Goal: Information Seeking & Learning: Learn about a topic

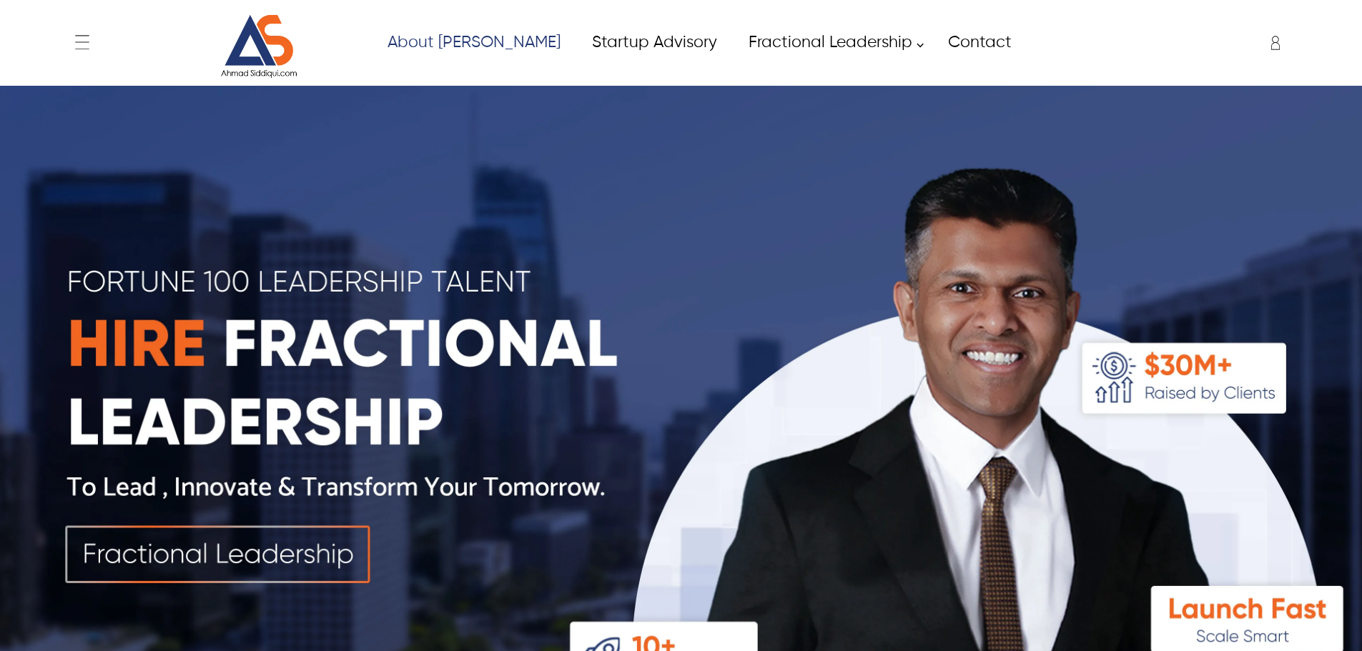
click at [407, 45] on link "About [PERSON_NAME]" at bounding box center [473, 42] width 204 height 32
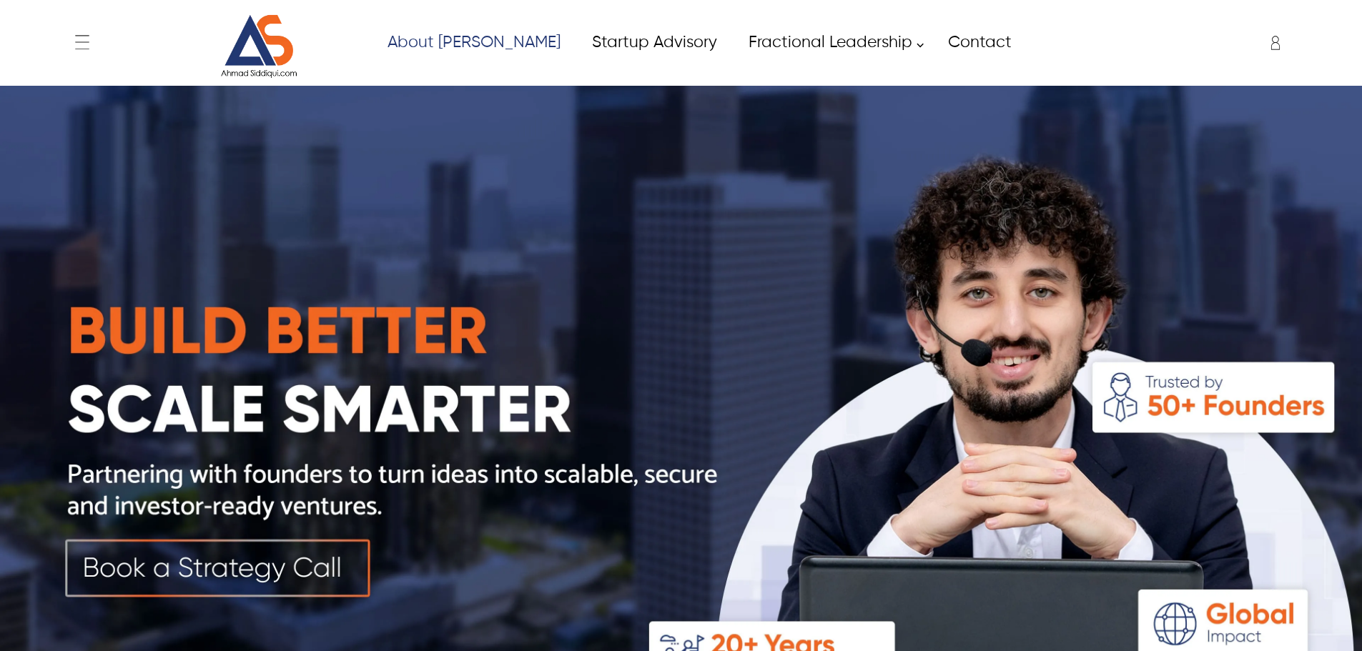
click at [440, 44] on link "About [PERSON_NAME]" at bounding box center [473, 42] width 204 height 32
click at [284, 36] on img at bounding box center [258, 46] width 107 height 64
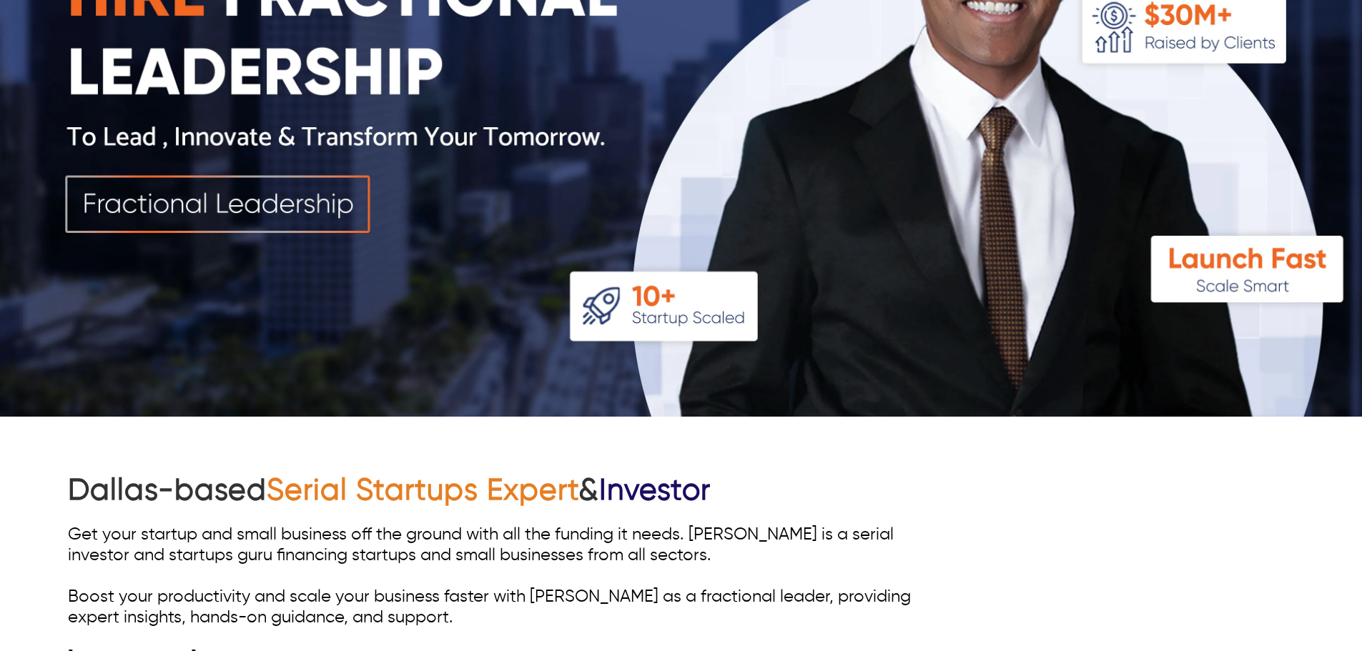
scroll to position [143, 0]
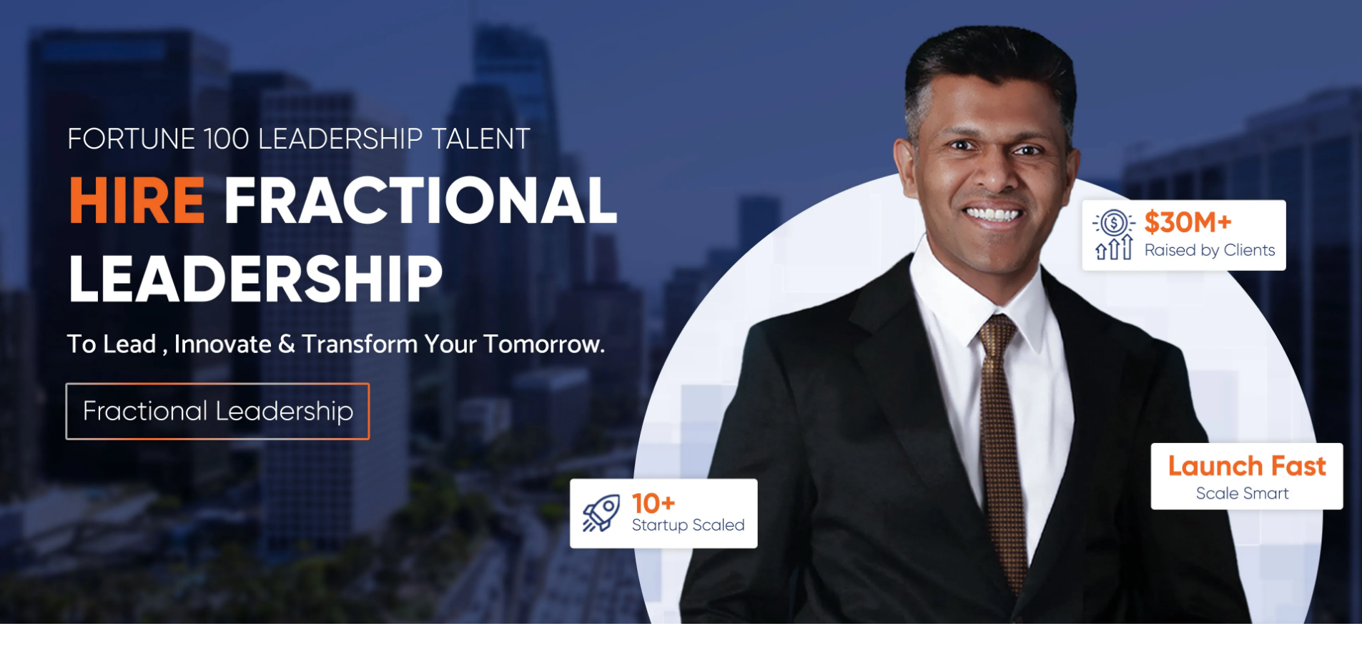
click at [873, 226] on img at bounding box center [681, 283] width 1362 height 681
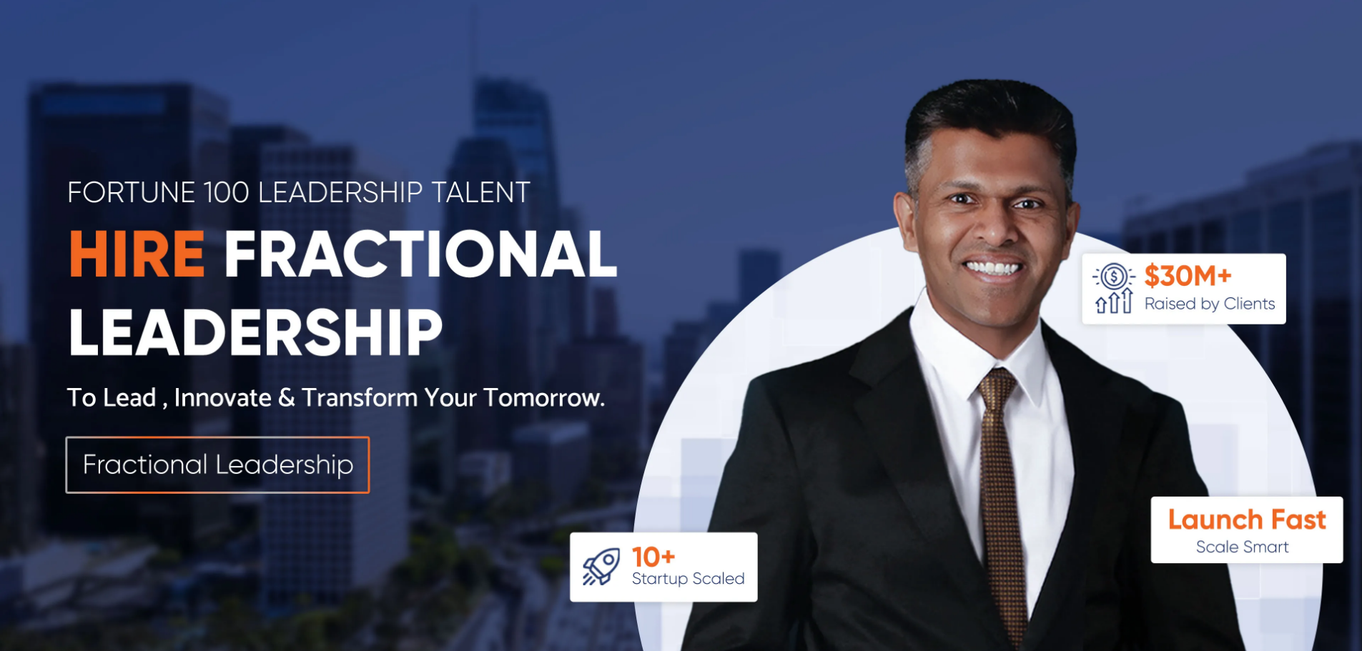
scroll to position [0, 0]
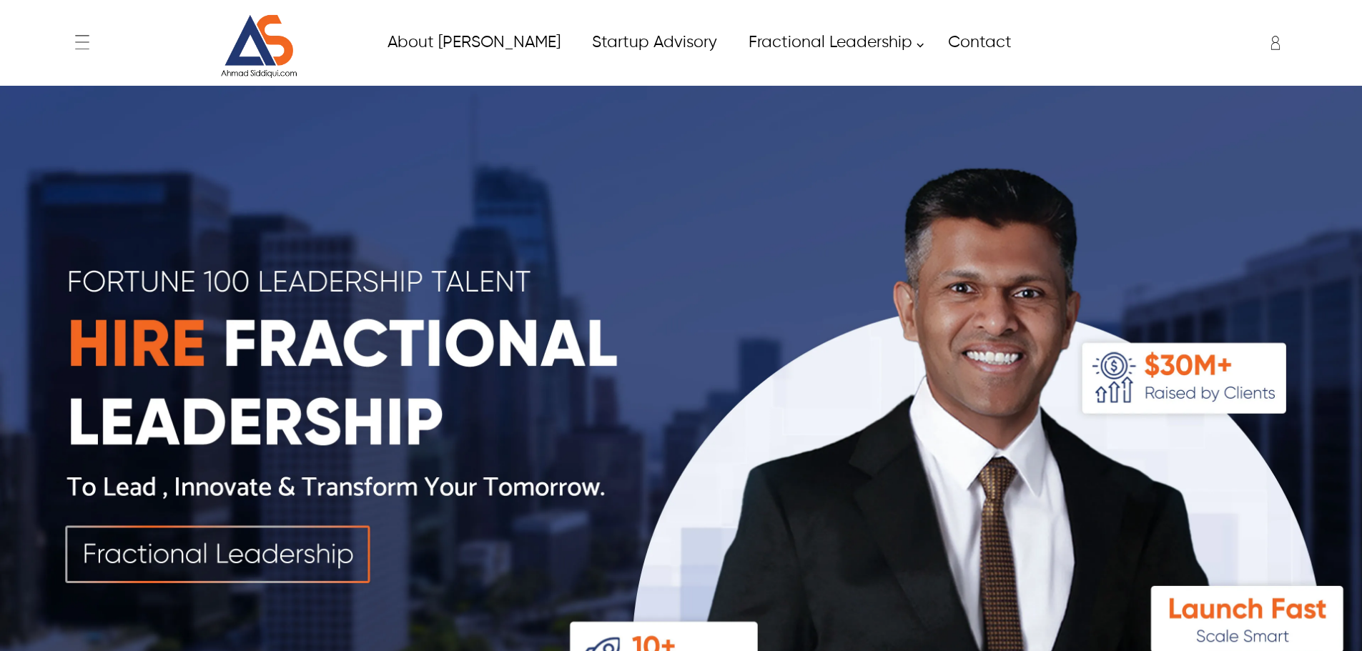
click at [290, 66] on img at bounding box center [258, 46] width 107 height 64
click at [419, 45] on link "About [PERSON_NAME]" at bounding box center [473, 42] width 204 height 32
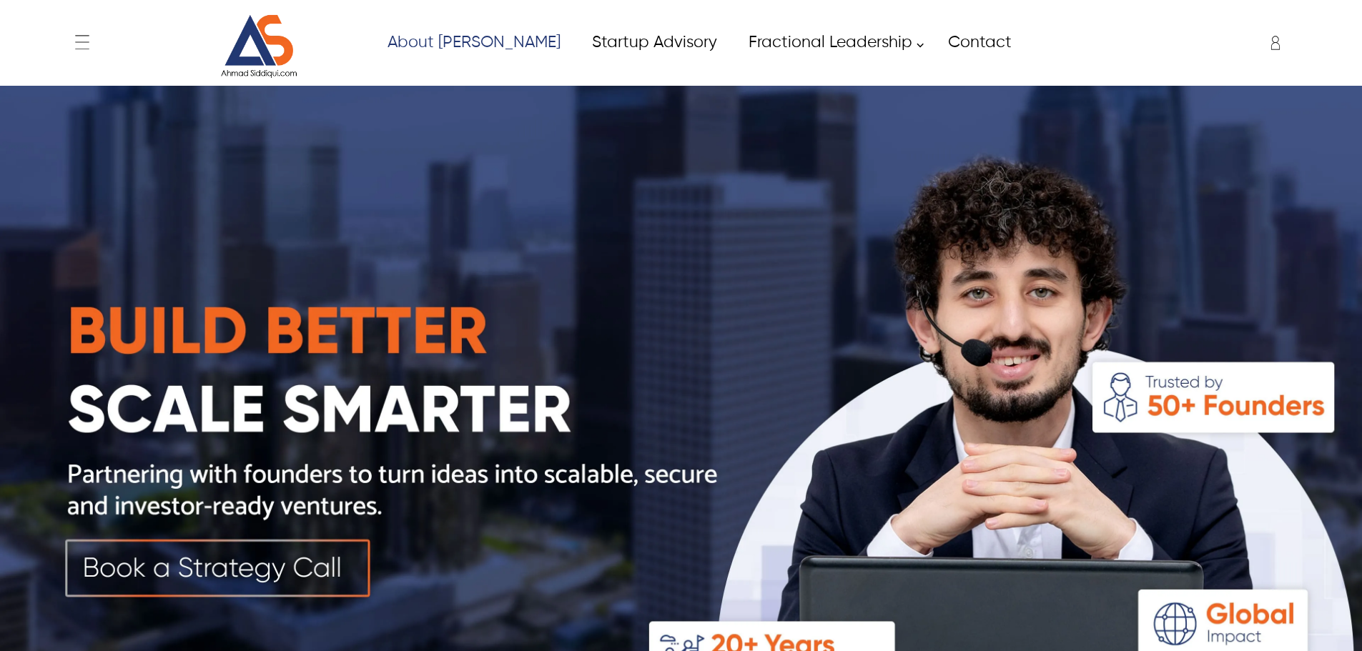
click at [511, 53] on link "About [PERSON_NAME]" at bounding box center [473, 42] width 204 height 32
click at [579, 34] on link "Startup Advisory" at bounding box center [654, 42] width 157 height 32
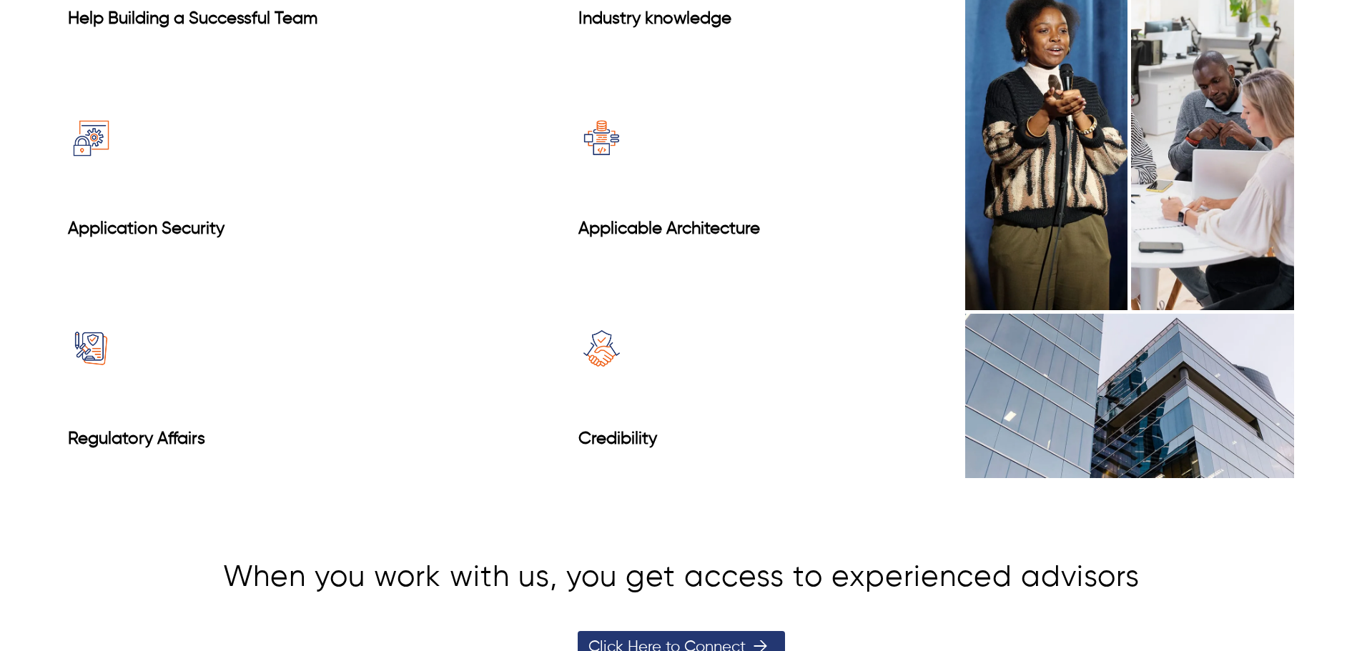
scroll to position [1461, 0]
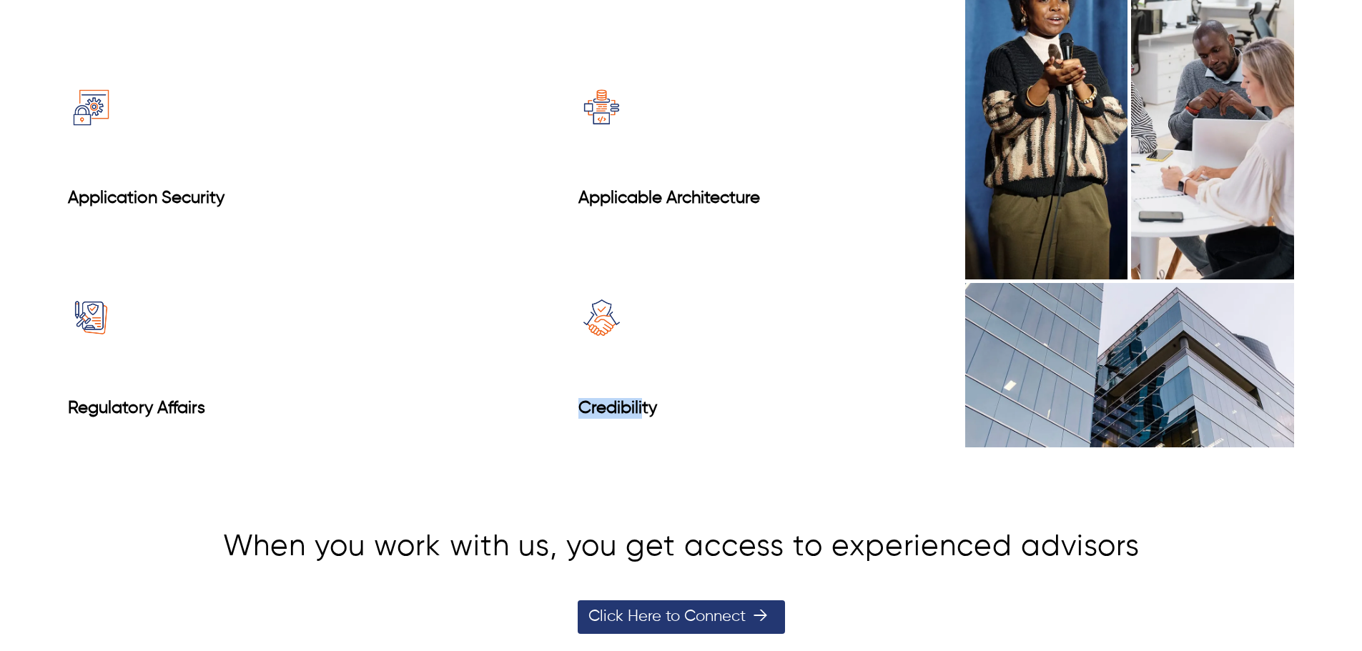
drag, startPoint x: 644, startPoint y: 413, endPoint x: 522, endPoint y: 382, distance: 126.2
click at [522, 382] on div "Help Building a Successful Team Industry knowledge Application Security Applica…" at bounding box center [493, 160] width 851 height 573
click at [686, 247] on div "Help Building a Successful Team Industry knowledge Application Security Applica…" at bounding box center [493, 160] width 851 height 573
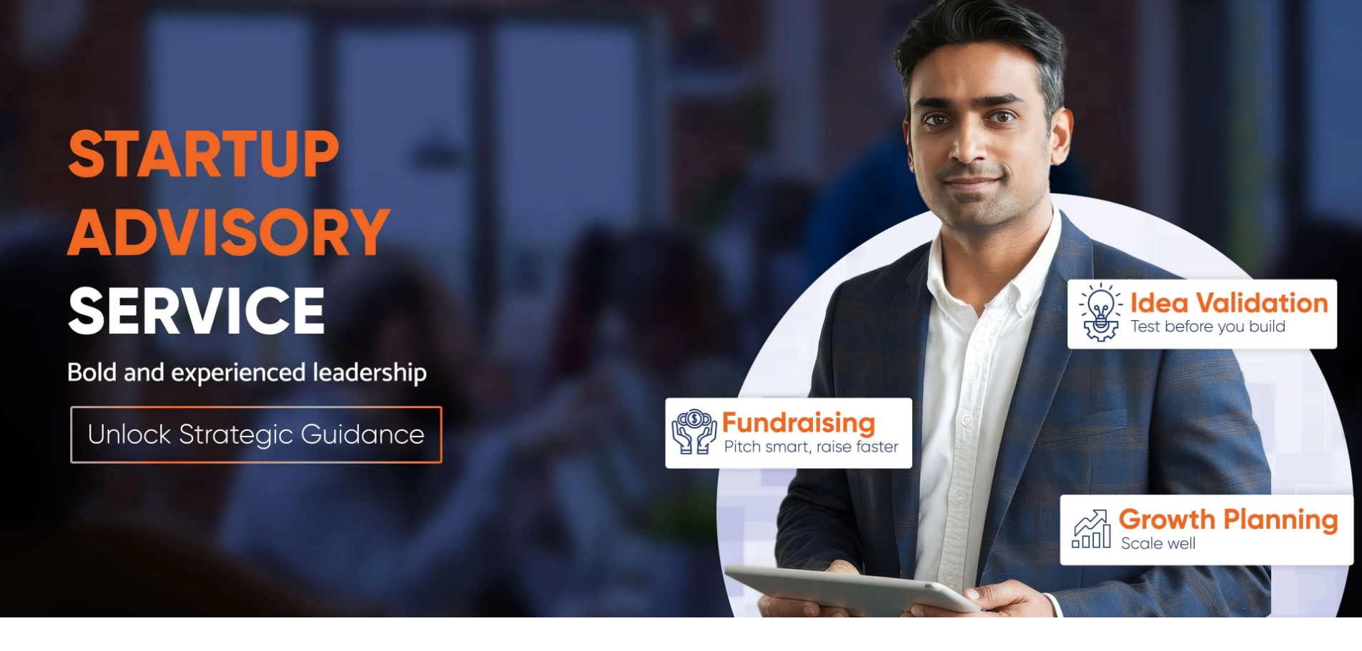
scroll to position [0, 0]
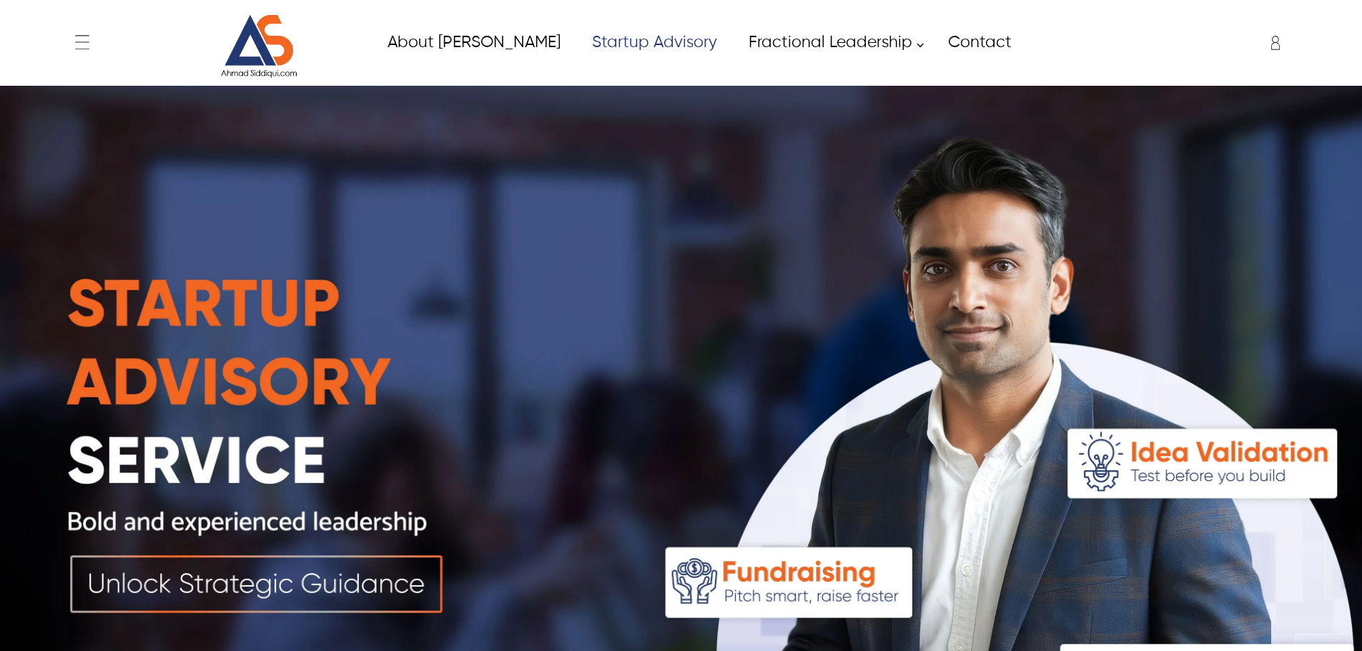
click at [613, 46] on link "Startup Advisory" at bounding box center [654, 42] width 157 height 32
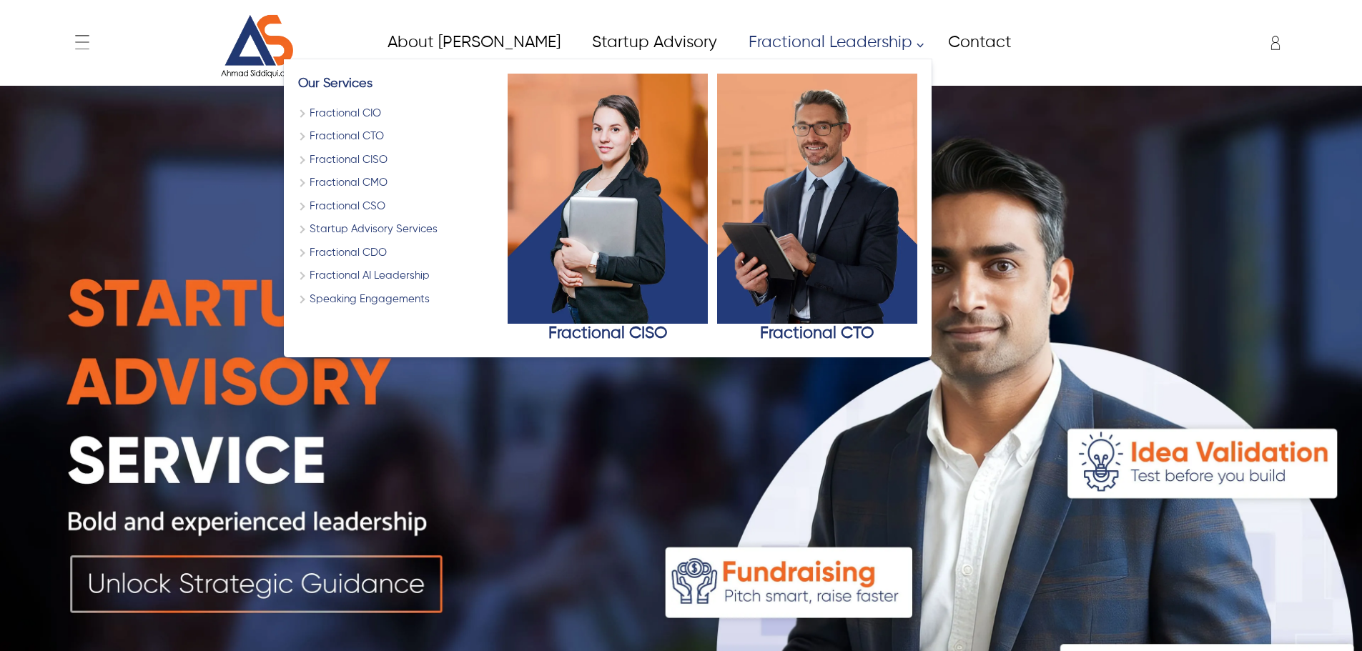
click at [298, 110] on link "Fractional CIO" at bounding box center [398, 114] width 200 height 16
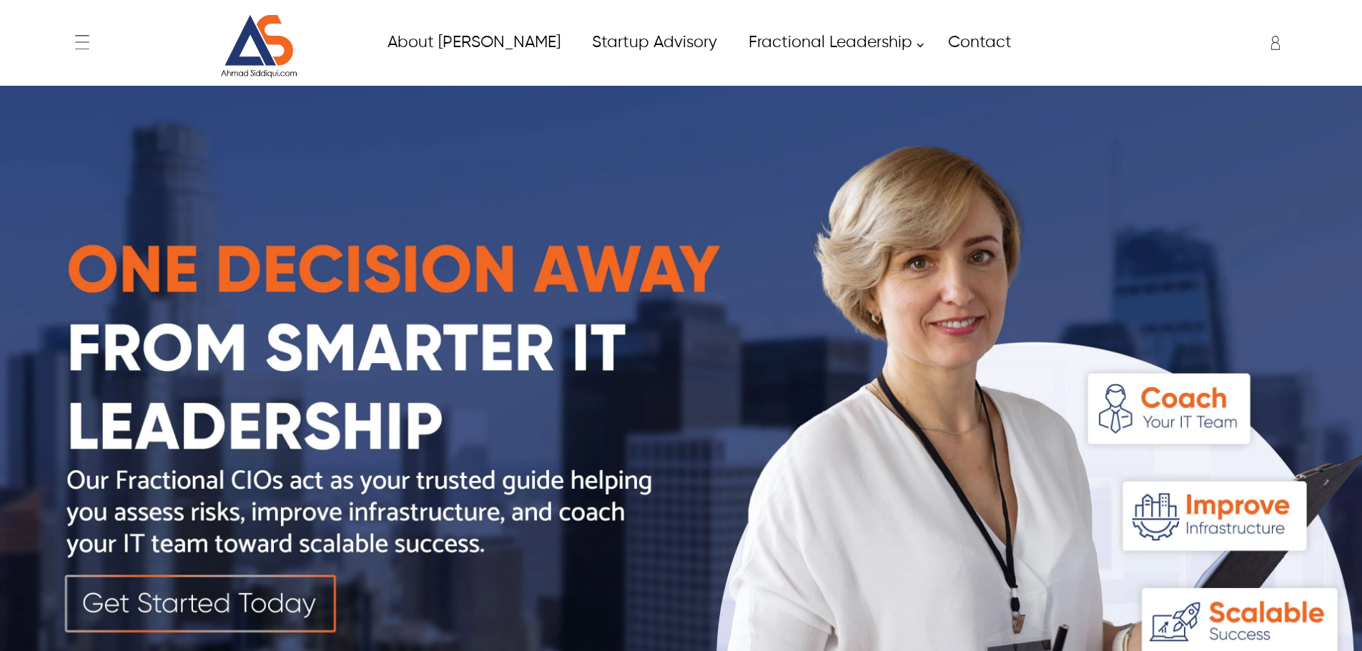
click at [1263, 258] on img at bounding box center [681, 426] width 1362 height 681
click at [587, 49] on link "Startup Advisory" at bounding box center [654, 42] width 157 height 32
